Goal: Task Accomplishment & Management: Complete application form

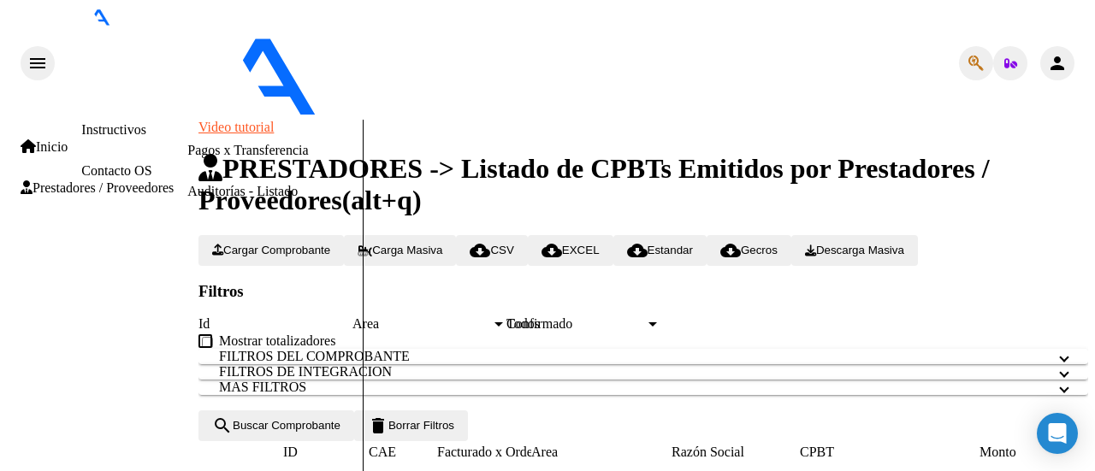
click at [187, 116] on link "Facturas - Documentación" at bounding box center [259, 109] width 145 height 15
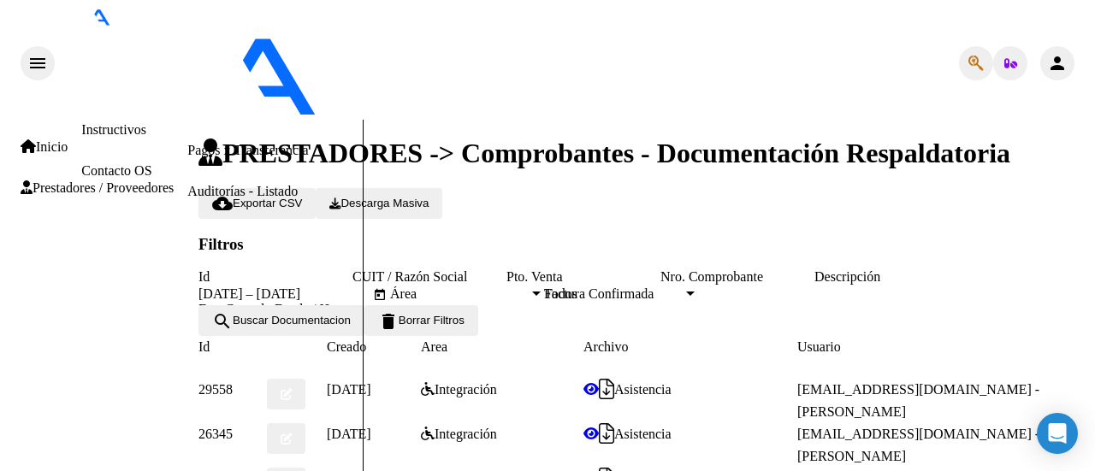
drag, startPoint x: 1085, startPoint y: 235, endPoint x: 1094, endPoint y: 237, distance: 9.6
click at [1092, 237] on div "PRESTADORES -> Comprobantes - Documentación Respaldatoria cloud_download Export…" at bounding box center [645, 384] width 894 height 528
click at [1094, 367] on div at bounding box center [1099, 243] width 4 height 247
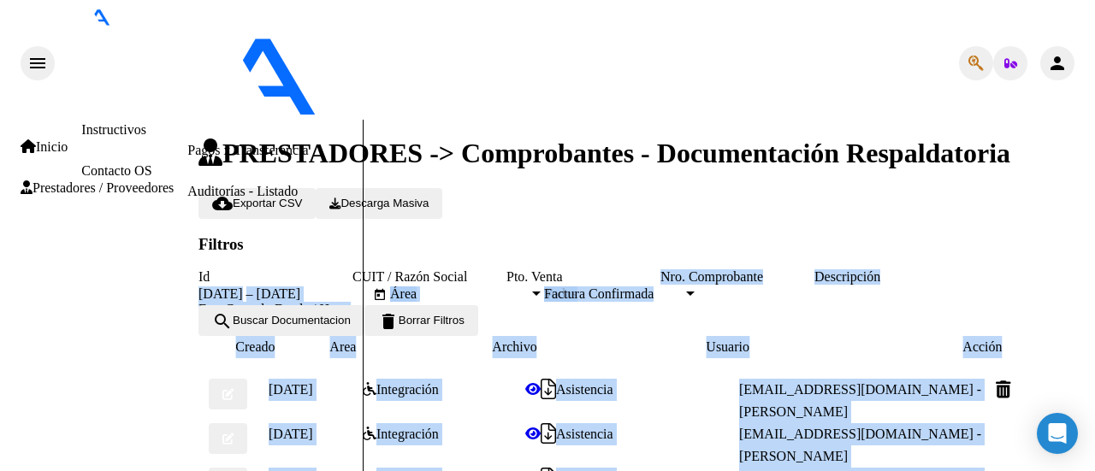
scroll to position [0, 92]
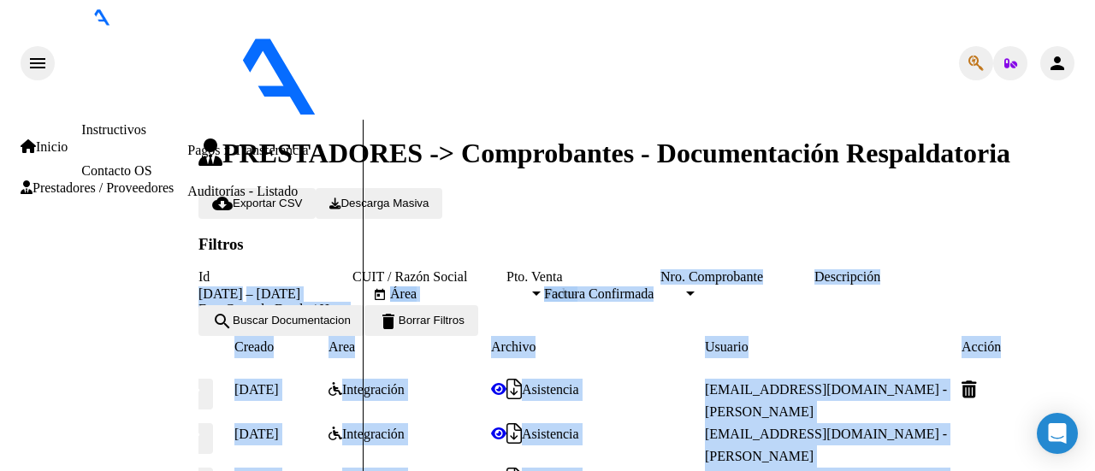
click at [895, 235] on form "Filtros Id CUIT / Razón Social Pto. Venta Nro. Comprobante Descripción [DATE] […" at bounding box center [643, 286] width 890 height 102
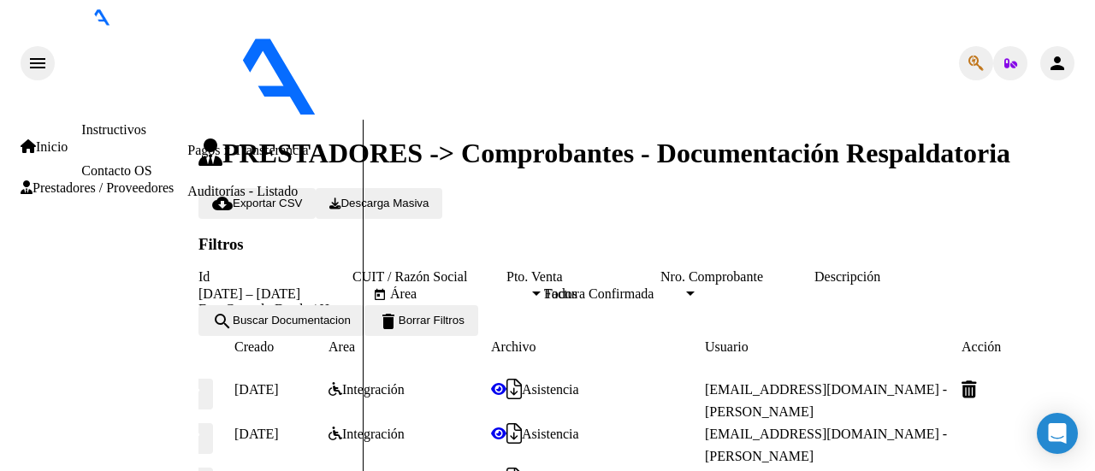
click at [187, 157] on link "Pagos x Transferencia" at bounding box center [247, 150] width 121 height 15
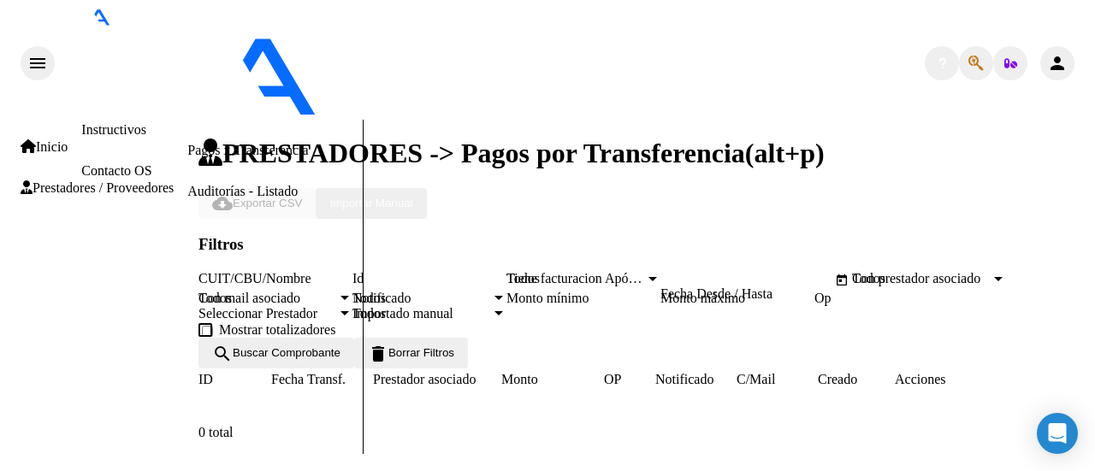
scroll to position [169, 0]
click at [187, 75] on link "Facturas - Listado/Carga" at bounding box center [254, 68] width 135 height 15
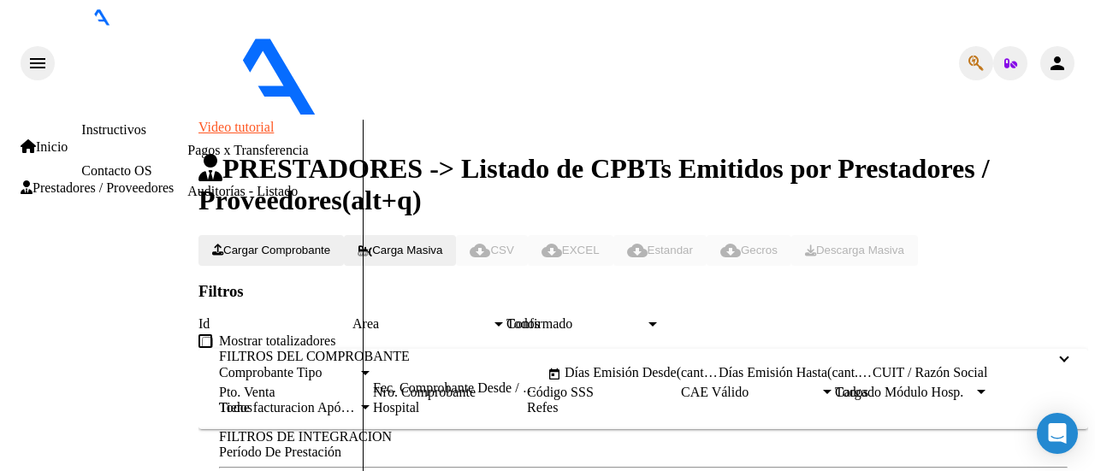
scroll to position [228, 0]
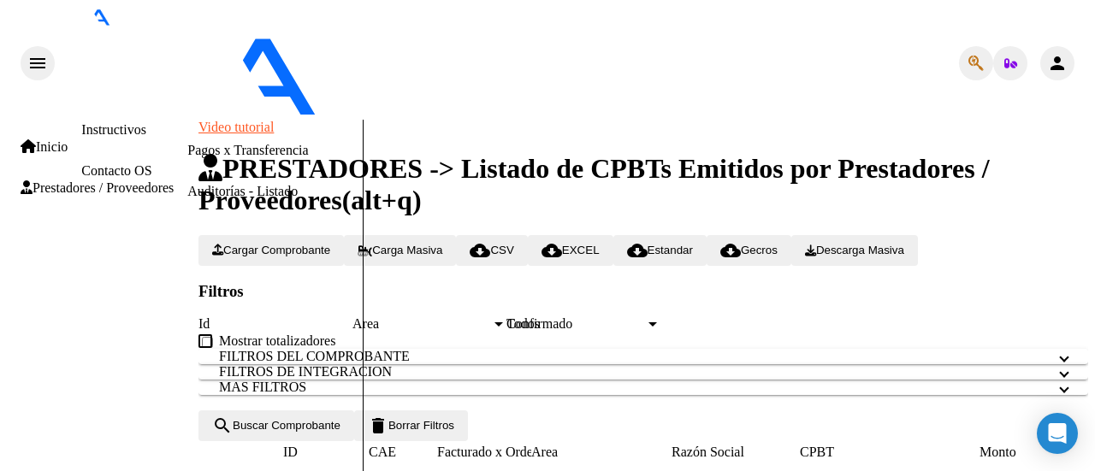
click at [1094, 293] on div at bounding box center [1099, 215] width 4 height 190
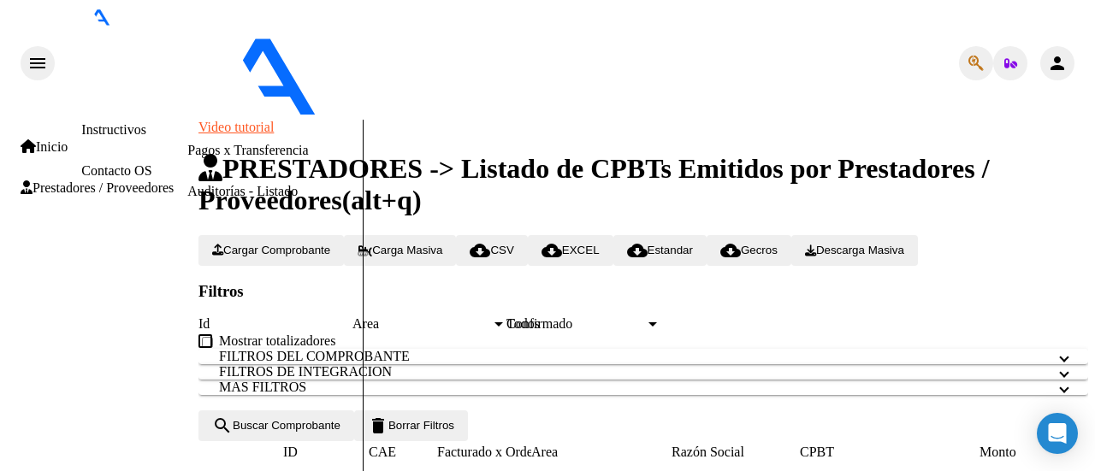
type input "$ 0,00"
